Goal: Task Accomplishment & Management: Use online tool/utility

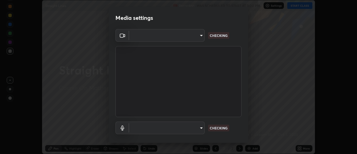
scroll to position [29, 0]
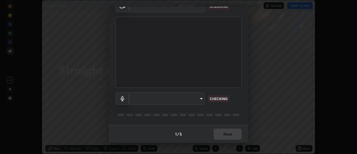
type input "20afe940cbeb59602439e807e0695b369d796bb7f65a41c81d65576627b30d72"
click at [137, 99] on body "Erase all Straight Lines Recording WAS SCHEDULED TO START AT 3:00 PM Settings S…" at bounding box center [178, 77] width 357 height 154
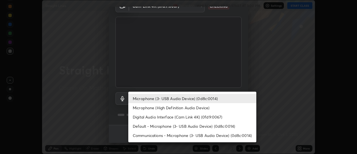
click at [140, 108] on li "Microphone (High Definition Audio Device)" at bounding box center [192, 107] width 128 height 9
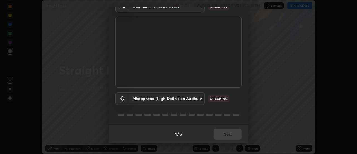
click at [146, 100] on body "Erase all Straight Lines Recording WAS SCHEDULED TO START AT 3:00 PM Settings S…" at bounding box center [178, 77] width 357 height 154
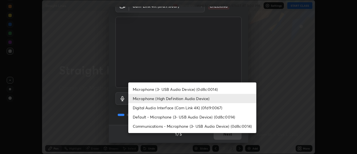
click at [152, 87] on li "Microphone (3- USB Audio Device) (0d8c:0014)" at bounding box center [192, 89] width 128 height 9
type input "ba4c52138f87483ab6386b7eac04ada058884bdffb85100b6cd20249b4154836"
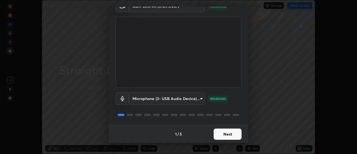
click at [223, 134] on button "Next" at bounding box center [228, 133] width 28 height 11
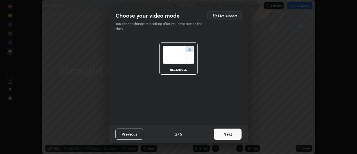
scroll to position [0, 0]
click at [229, 135] on button "Next" at bounding box center [228, 133] width 28 height 11
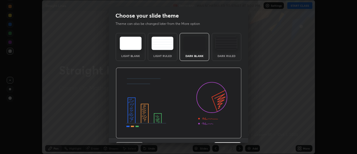
click at [236, 137] on img at bounding box center [179, 103] width 126 height 71
click at [236, 135] on img at bounding box center [179, 103] width 126 height 71
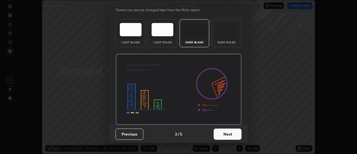
click at [230, 134] on button "Next" at bounding box center [228, 133] width 28 height 11
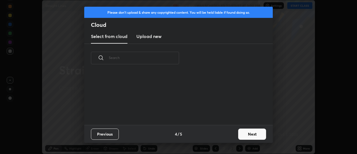
scroll to position [0, 0]
click at [234, 134] on div "Previous 4 / 5 Next" at bounding box center [178, 134] width 189 height 18
click at [239, 133] on button "Next" at bounding box center [252, 133] width 28 height 11
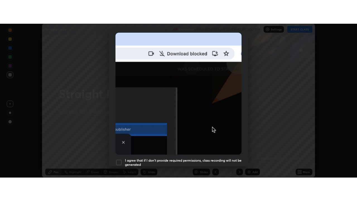
scroll to position [143, 0]
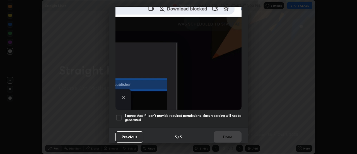
click at [217, 114] on h5 "I agree that if I don't provide required permissions, class recording will not …" at bounding box center [183, 117] width 117 height 9
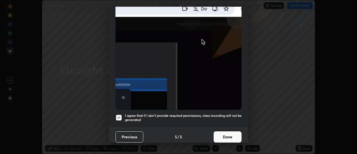
click at [223, 133] on button "Done" at bounding box center [228, 136] width 28 height 11
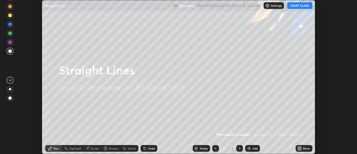
click at [299, 147] on icon at bounding box center [298, 147] width 1 height 1
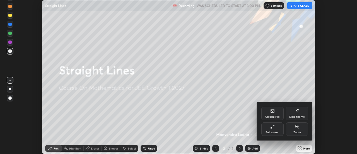
click at [270, 131] on div "Full screen" at bounding box center [273, 132] width 14 height 3
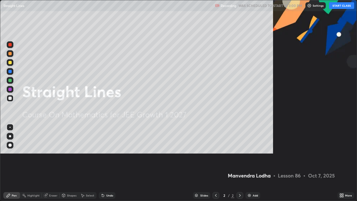
scroll to position [201, 357]
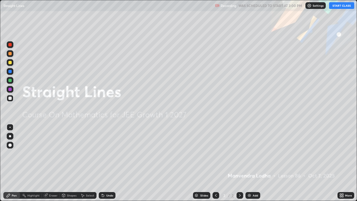
click at [337, 8] on button "START CLASS" at bounding box center [342, 5] width 25 height 7
click at [248, 154] on img at bounding box center [249, 195] width 4 height 4
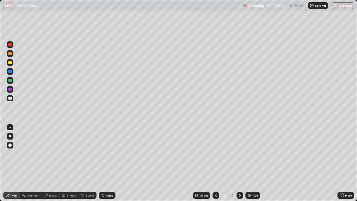
click at [10, 65] on div at bounding box center [10, 62] width 7 height 7
click at [105, 154] on div "Undo" at bounding box center [107, 195] width 17 height 7
click at [10, 99] on div at bounding box center [9, 98] width 3 height 3
click at [13, 82] on div at bounding box center [10, 80] width 7 height 7
click at [10, 90] on div at bounding box center [9, 89] width 3 height 3
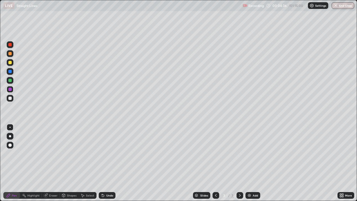
click at [255, 154] on div "Add" at bounding box center [255, 195] width 5 height 3
click at [10, 64] on div at bounding box center [9, 62] width 3 height 3
click at [7, 99] on div at bounding box center [10, 98] width 7 height 7
click at [12, 82] on div at bounding box center [10, 80] width 7 height 7
click at [10, 90] on div at bounding box center [9, 89] width 3 height 3
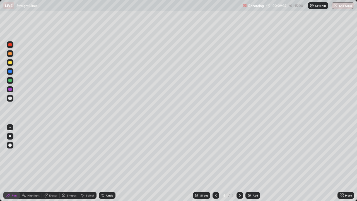
click at [106, 154] on div "Undo" at bounding box center [109, 195] width 7 height 3
click at [86, 154] on div "Select" at bounding box center [90, 195] width 8 height 3
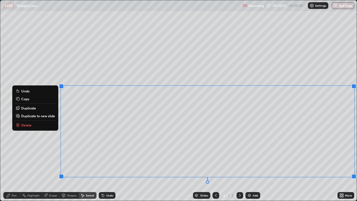
click at [25, 99] on p "Copy" at bounding box center [25, 99] width 8 height 4
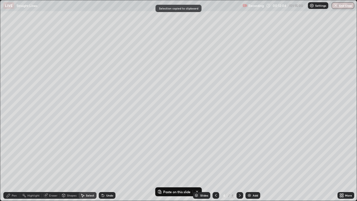
click at [248, 154] on div "Add" at bounding box center [253, 195] width 15 height 7
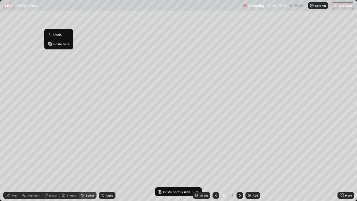
click at [61, 46] on p "Paste here" at bounding box center [61, 44] width 16 height 4
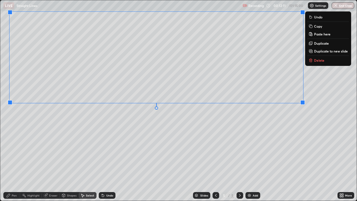
click at [78, 127] on div "0 ° Undo Copy Paste here Duplicate Duplicate to new slide Delete" at bounding box center [178, 100] width 357 height 201
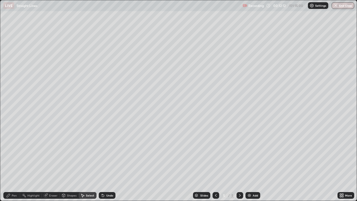
click at [12, 154] on div "Pen" at bounding box center [11, 195] width 17 height 7
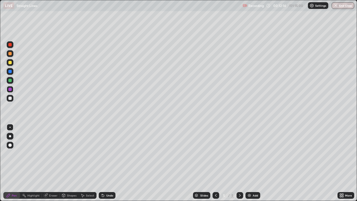
click at [10, 80] on div at bounding box center [9, 80] width 3 height 3
click at [8, 98] on div at bounding box center [10, 98] width 7 height 7
click at [253, 154] on div "Add" at bounding box center [255, 195] width 5 height 3
click at [50, 154] on div "Eraser" at bounding box center [51, 195] width 18 height 7
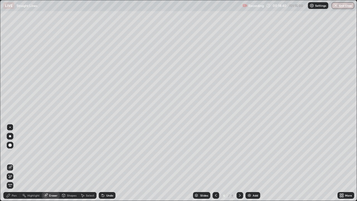
click at [67, 154] on div "Shapes" at bounding box center [71, 195] width 9 height 3
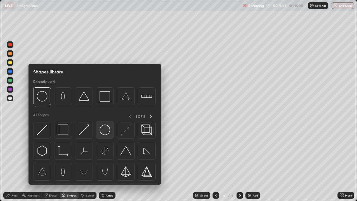
click at [103, 134] on img at bounding box center [105, 130] width 11 height 11
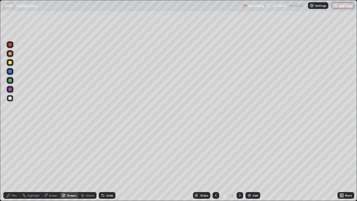
click at [14, 154] on div "Pen" at bounding box center [14, 195] width 5 height 3
click at [10, 63] on div at bounding box center [9, 62] width 3 height 3
click at [13, 82] on div at bounding box center [10, 80] width 7 height 7
click at [10, 90] on div at bounding box center [9, 89] width 3 height 3
click at [13, 100] on div at bounding box center [10, 98] width 7 height 7
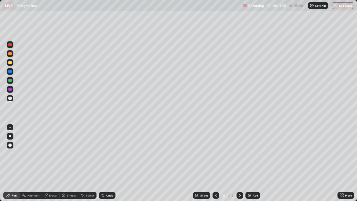
click at [214, 154] on div at bounding box center [216, 195] width 7 height 7
click at [241, 154] on icon at bounding box center [240, 195] width 4 height 4
click at [9, 81] on div at bounding box center [9, 80] width 3 height 3
click at [252, 154] on div "Add" at bounding box center [253, 195] width 15 height 7
click at [8, 65] on div at bounding box center [10, 62] width 7 height 7
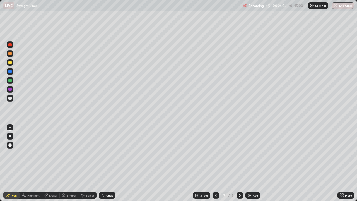
click at [10, 99] on div at bounding box center [9, 98] width 3 height 3
click at [9, 81] on div at bounding box center [9, 80] width 3 height 3
click at [10, 89] on div at bounding box center [9, 89] width 3 height 3
click at [13, 63] on div at bounding box center [10, 62] width 7 height 7
click at [9, 72] on div at bounding box center [9, 71] width 3 height 3
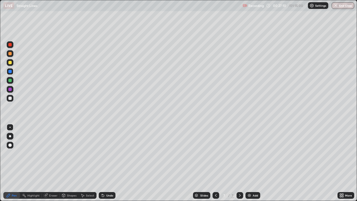
click at [9, 90] on div at bounding box center [9, 89] width 3 height 3
click at [253, 154] on div "Add" at bounding box center [253, 195] width 15 height 7
click at [13, 64] on div at bounding box center [10, 62] width 7 height 7
click at [10, 82] on div at bounding box center [10, 80] width 7 height 7
click at [10, 98] on div at bounding box center [9, 98] width 3 height 3
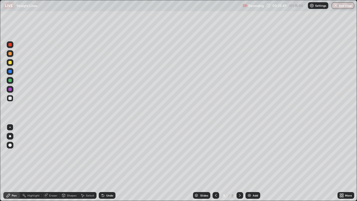
click at [253, 154] on div "Add" at bounding box center [255, 195] width 5 height 3
click at [12, 64] on div at bounding box center [10, 62] width 7 height 7
click at [10, 80] on div at bounding box center [9, 80] width 3 height 3
click at [10, 63] on div at bounding box center [9, 62] width 3 height 3
click at [10, 81] on div at bounding box center [9, 80] width 3 height 3
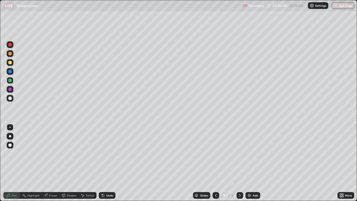
click at [10, 98] on div at bounding box center [9, 98] width 3 height 3
click at [11, 99] on div at bounding box center [9, 98] width 3 height 3
click at [254, 154] on div "Add" at bounding box center [255, 195] width 5 height 3
click at [10, 63] on div at bounding box center [9, 62] width 3 height 3
click at [11, 99] on div at bounding box center [9, 98] width 3 height 3
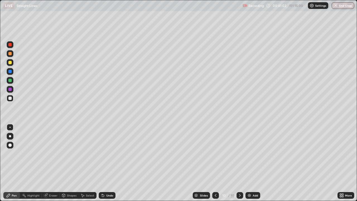
click at [10, 82] on div at bounding box center [9, 80] width 3 height 3
click at [10, 88] on div at bounding box center [9, 89] width 3 height 3
click at [8, 73] on div at bounding box center [10, 71] width 7 height 7
click at [105, 154] on div "Undo" at bounding box center [107, 195] width 17 height 7
click at [108, 154] on div "Undo" at bounding box center [109, 195] width 7 height 3
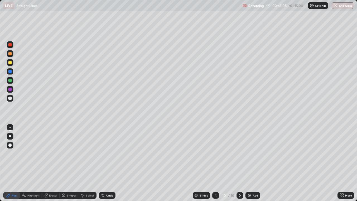
click at [103, 154] on icon at bounding box center [103, 195] width 4 height 4
click at [9, 90] on div at bounding box center [9, 89] width 3 height 3
click at [109, 154] on div "Undo" at bounding box center [109, 195] width 7 height 3
click at [53, 154] on div "Eraser" at bounding box center [53, 195] width 8 height 3
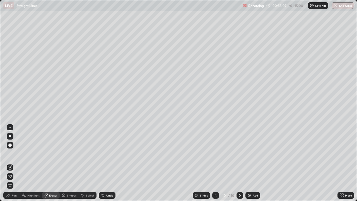
click at [10, 145] on div at bounding box center [9, 145] width 3 height 3
click at [18, 154] on div "Pen" at bounding box center [11, 195] width 17 height 7
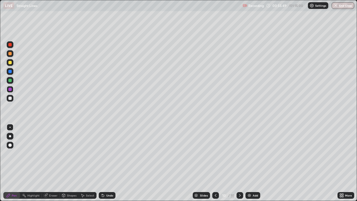
click at [11, 99] on div at bounding box center [9, 98] width 3 height 3
click at [256, 154] on div "Add" at bounding box center [255, 195] width 5 height 3
click at [13, 82] on div at bounding box center [10, 80] width 7 height 7
click at [216, 154] on icon at bounding box center [216, 195] width 4 height 4
click at [240, 154] on icon at bounding box center [240, 195] width 4 height 4
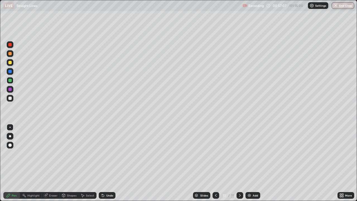
click at [9, 99] on div at bounding box center [9, 98] width 3 height 3
click at [215, 154] on icon at bounding box center [216, 195] width 4 height 4
click at [240, 154] on icon at bounding box center [240, 195] width 4 height 4
click at [9, 81] on div at bounding box center [9, 80] width 3 height 3
click at [249, 154] on img at bounding box center [249, 195] width 4 height 4
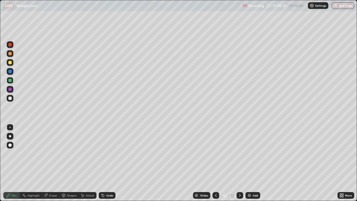
click at [10, 65] on div at bounding box center [10, 62] width 7 height 7
click at [9, 99] on div at bounding box center [9, 98] width 3 height 3
click at [108, 154] on div "Undo" at bounding box center [107, 195] width 17 height 7
click at [10, 83] on div at bounding box center [10, 80] width 7 height 7
click at [109, 154] on div "Undo" at bounding box center [109, 195] width 7 height 3
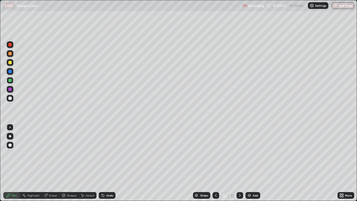
click at [110, 154] on div "Undo" at bounding box center [109, 195] width 7 height 3
click at [109, 154] on div "Undo" at bounding box center [107, 195] width 17 height 7
click at [108, 154] on div "Undo" at bounding box center [107, 195] width 17 height 7
click at [345, 8] on button "End Class" at bounding box center [344, 5] width 22 height 7
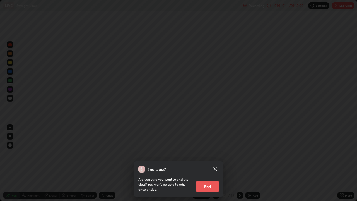
click at [210, 154] on button "End" at bounding box center [208, 186] width 22 height 11
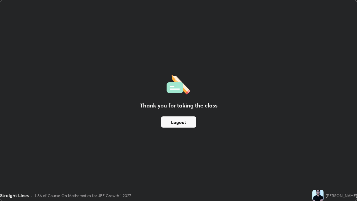
click at [177, 120] on button "Logout" at bounding box center [178, 121] width 35 height 11
click at [177, 123] on button "Logout" at bounding box center [178, 121] width 35 height 11
click at [180, 121] on button "Logout" at bounding box center [178, 121] width 35 height 11
